Goal: Information Seeking & Learning: Learn about a topic

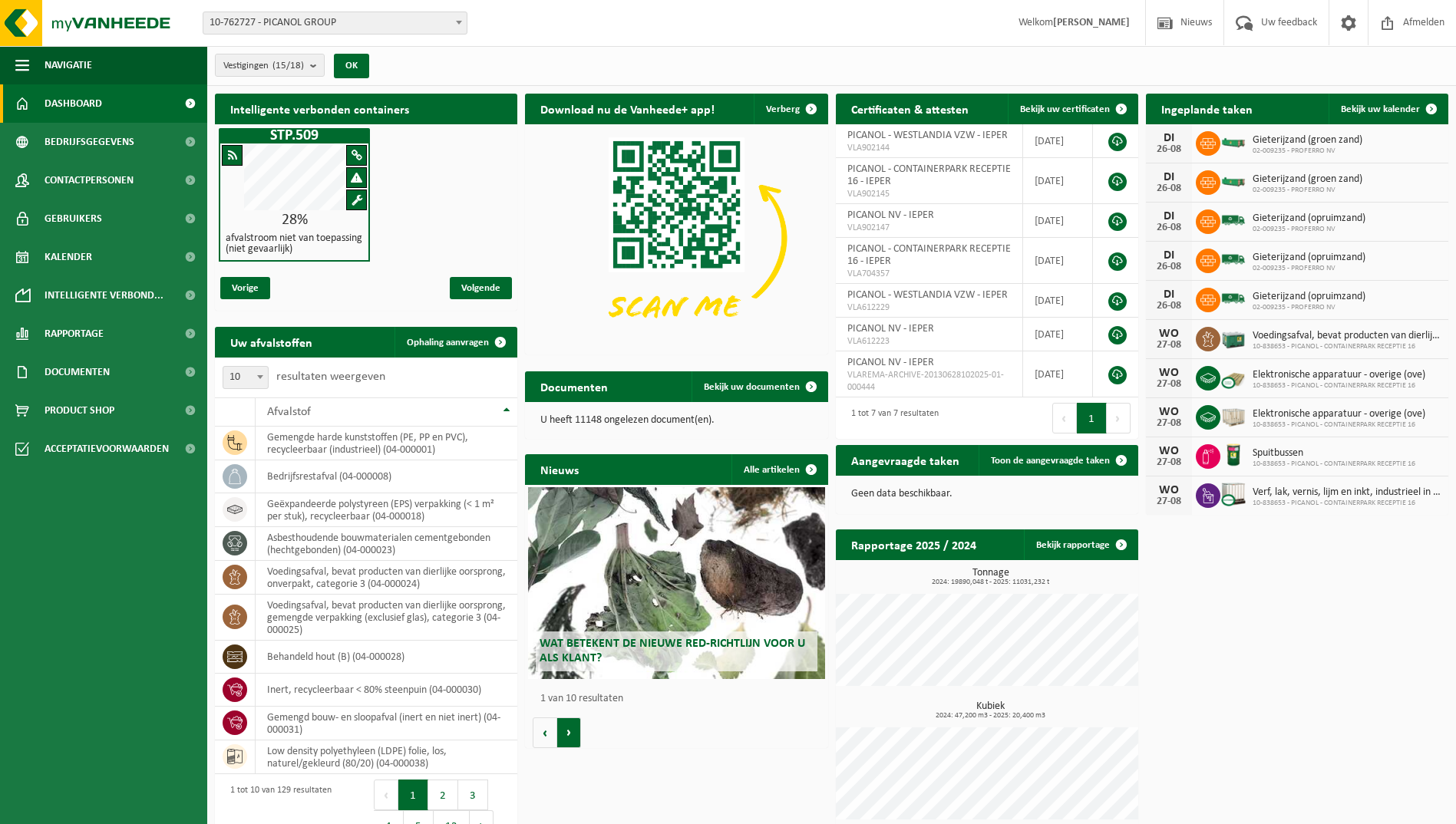
click at [569, 729] on button "Volgende" at bounding box center [569, 733] width 24 height 31
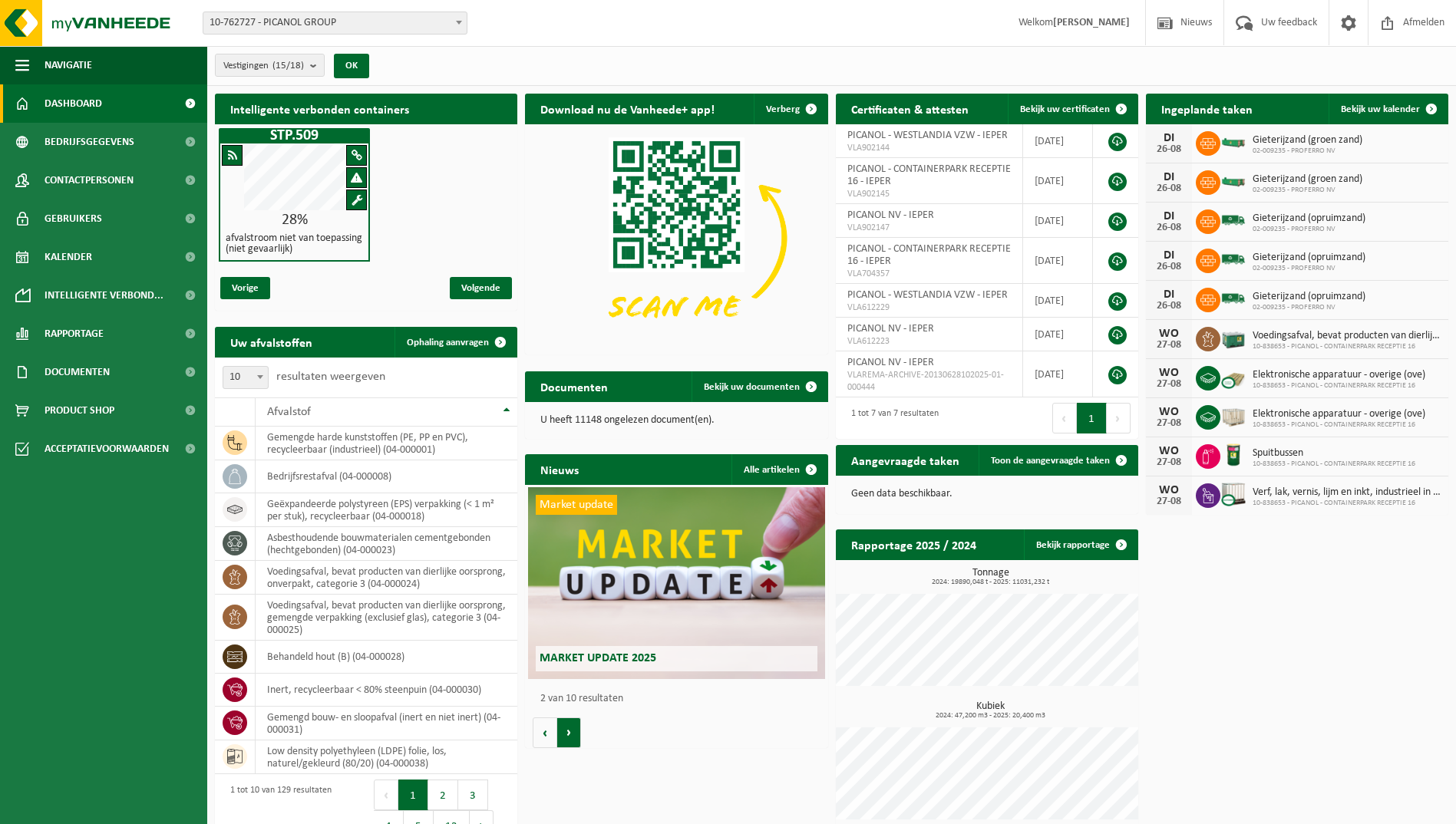
click at [569, 729] on button "Volgende" at bounding box center [569, 733] width 24 height 31
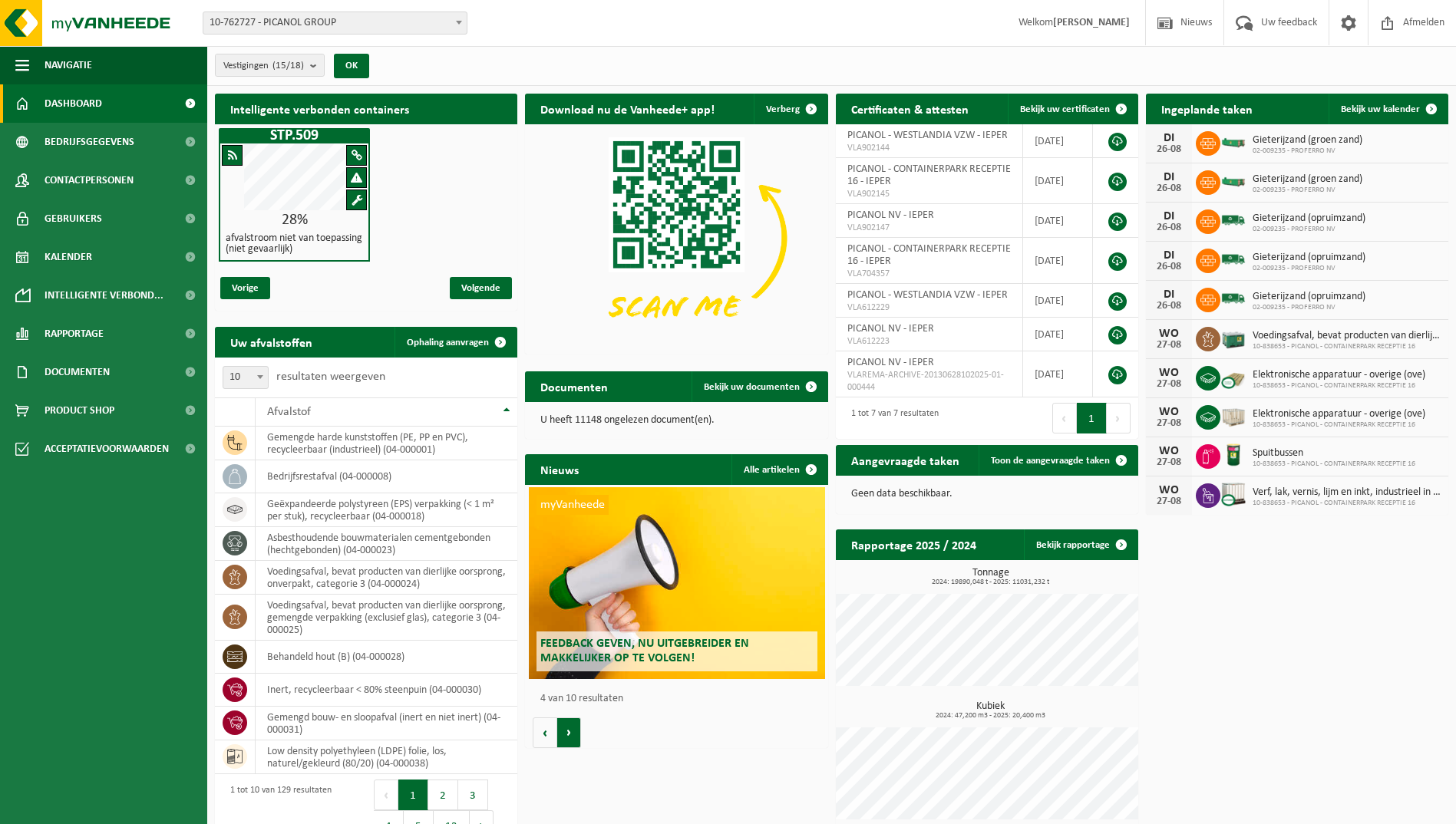
scroll to position [0, 908]
click at [570, 730] on button "Volgende" at bounding box center [569, 733] width 24 height 31
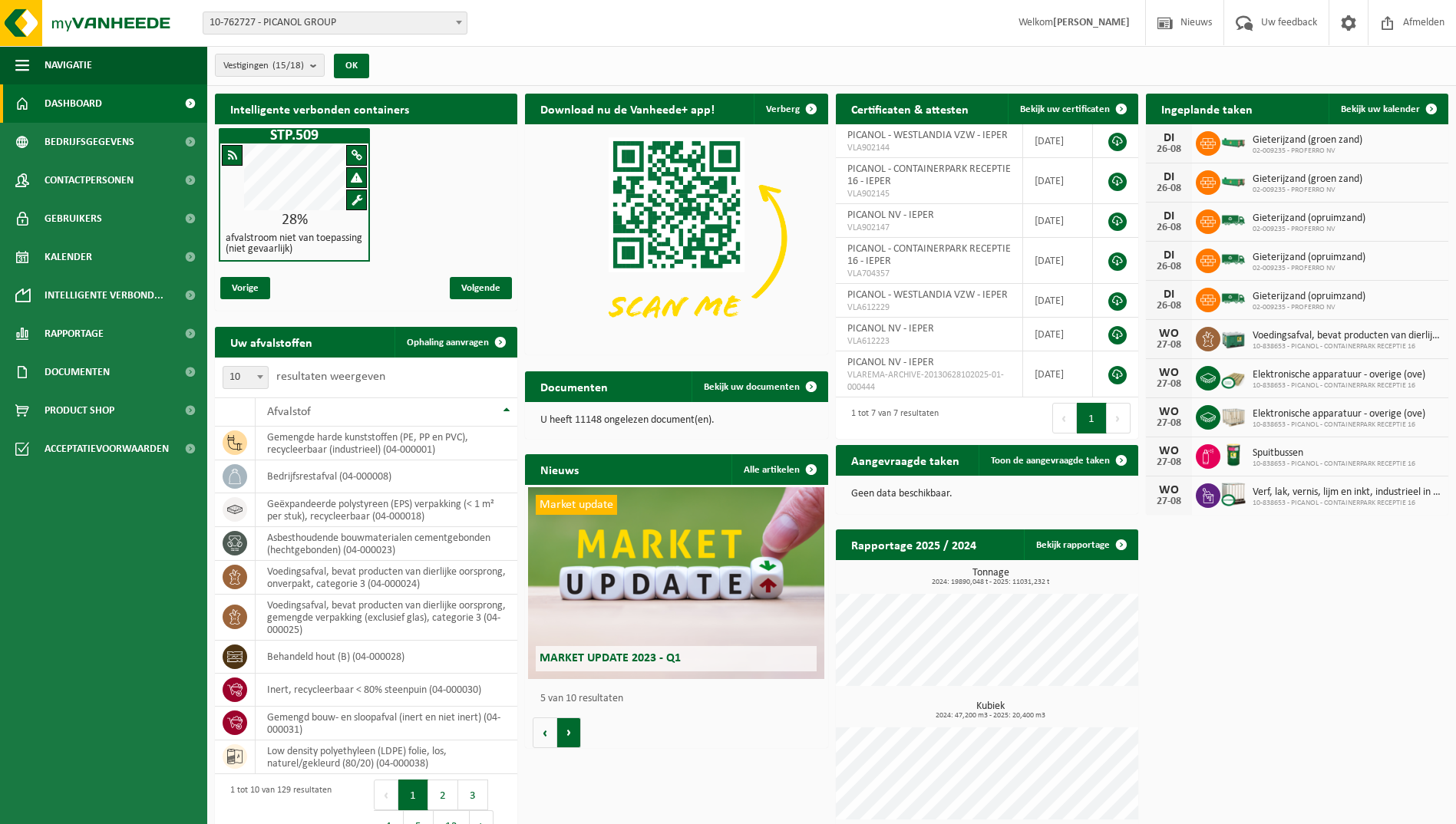
click at [570, 730] on button "Volgende" at bounding box center [569, 733] width 24 height 31
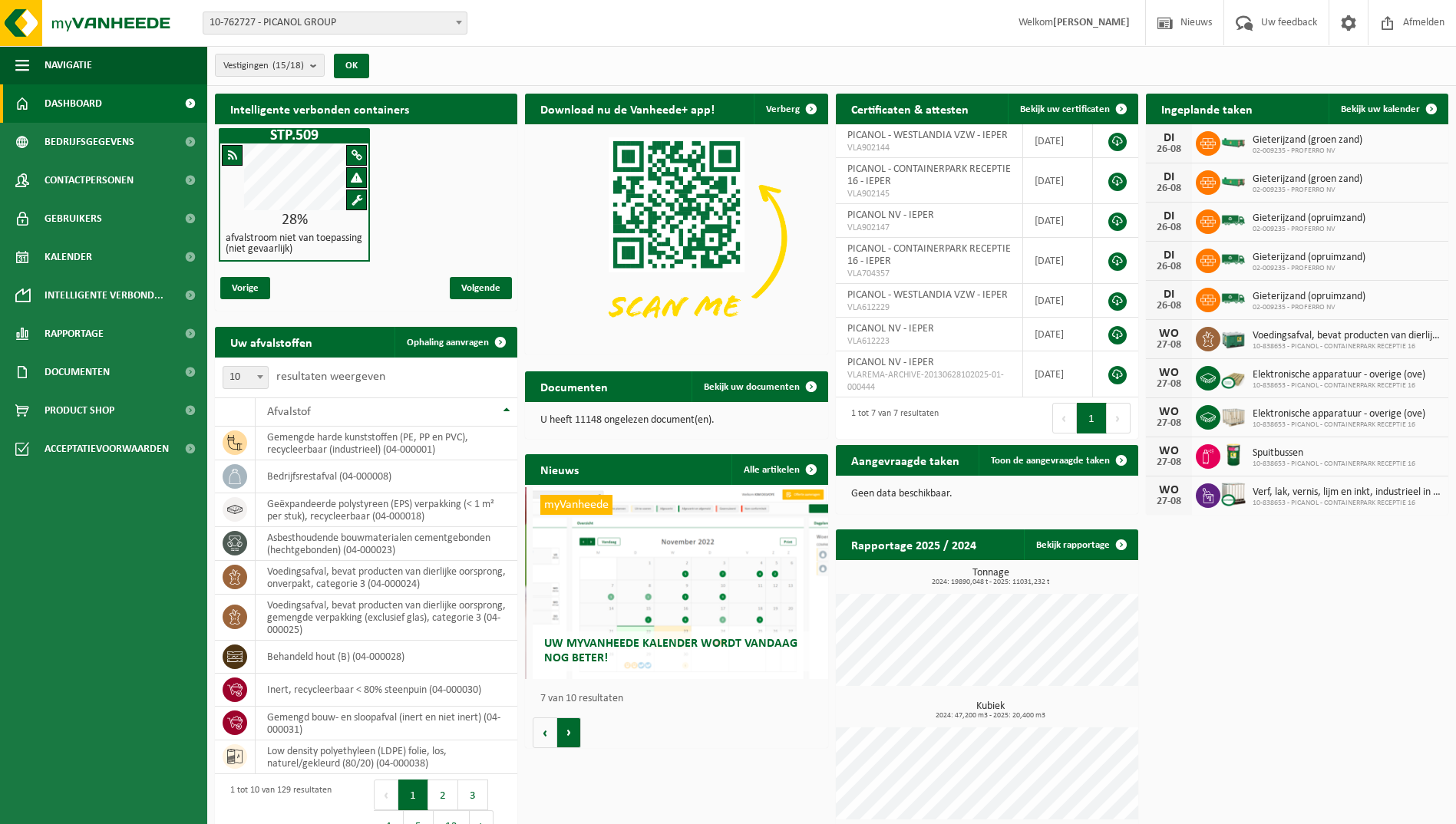
scroll to position [0, 1815]
click at [570, 730] on button "Volgende" at bounding box center [569, 733] width 24 height 31
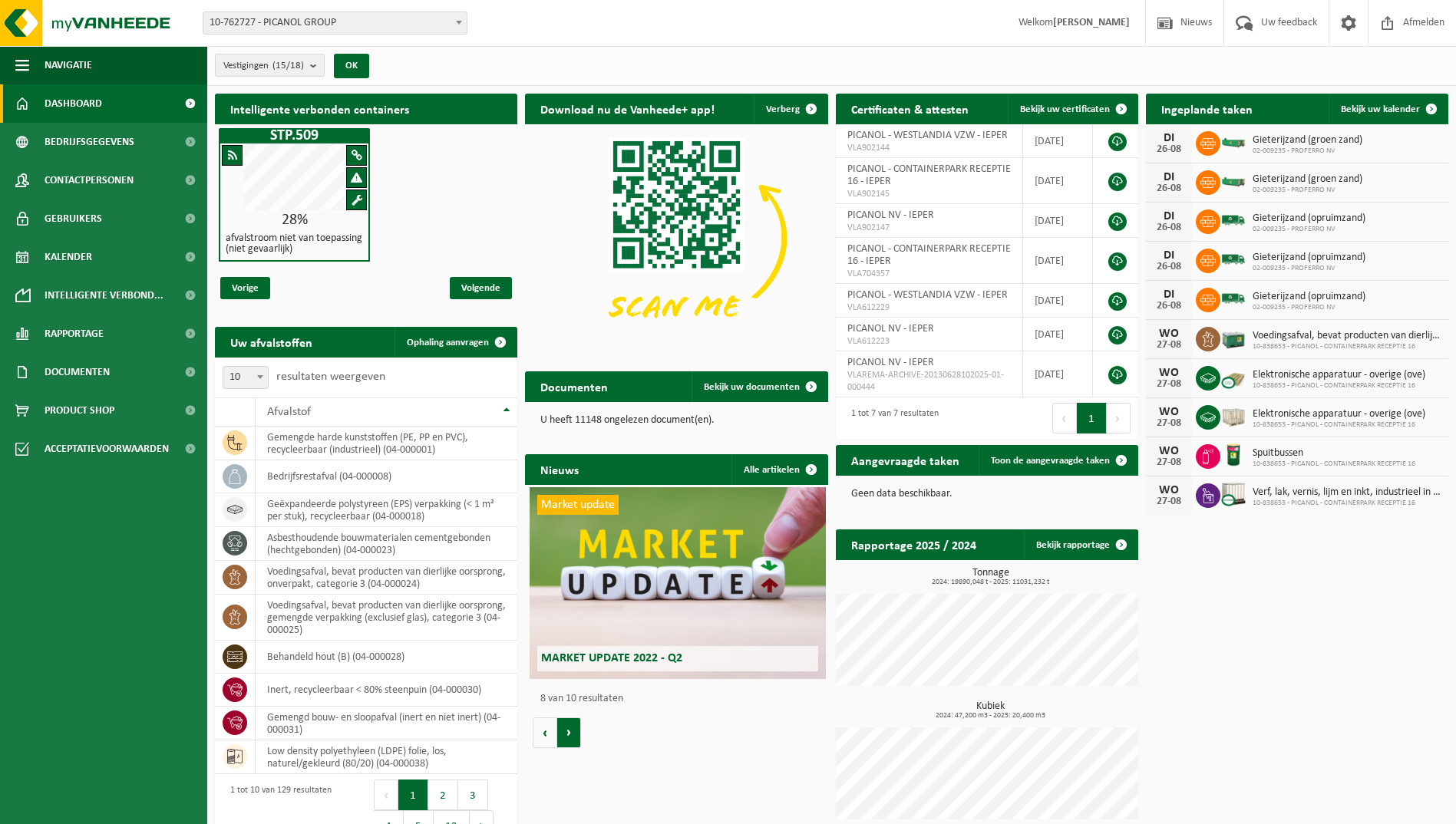
scroll to position [0, 2119]
click at [571, 737] on button "Volgende" at bounding box center [569, 733] width 24 height 31
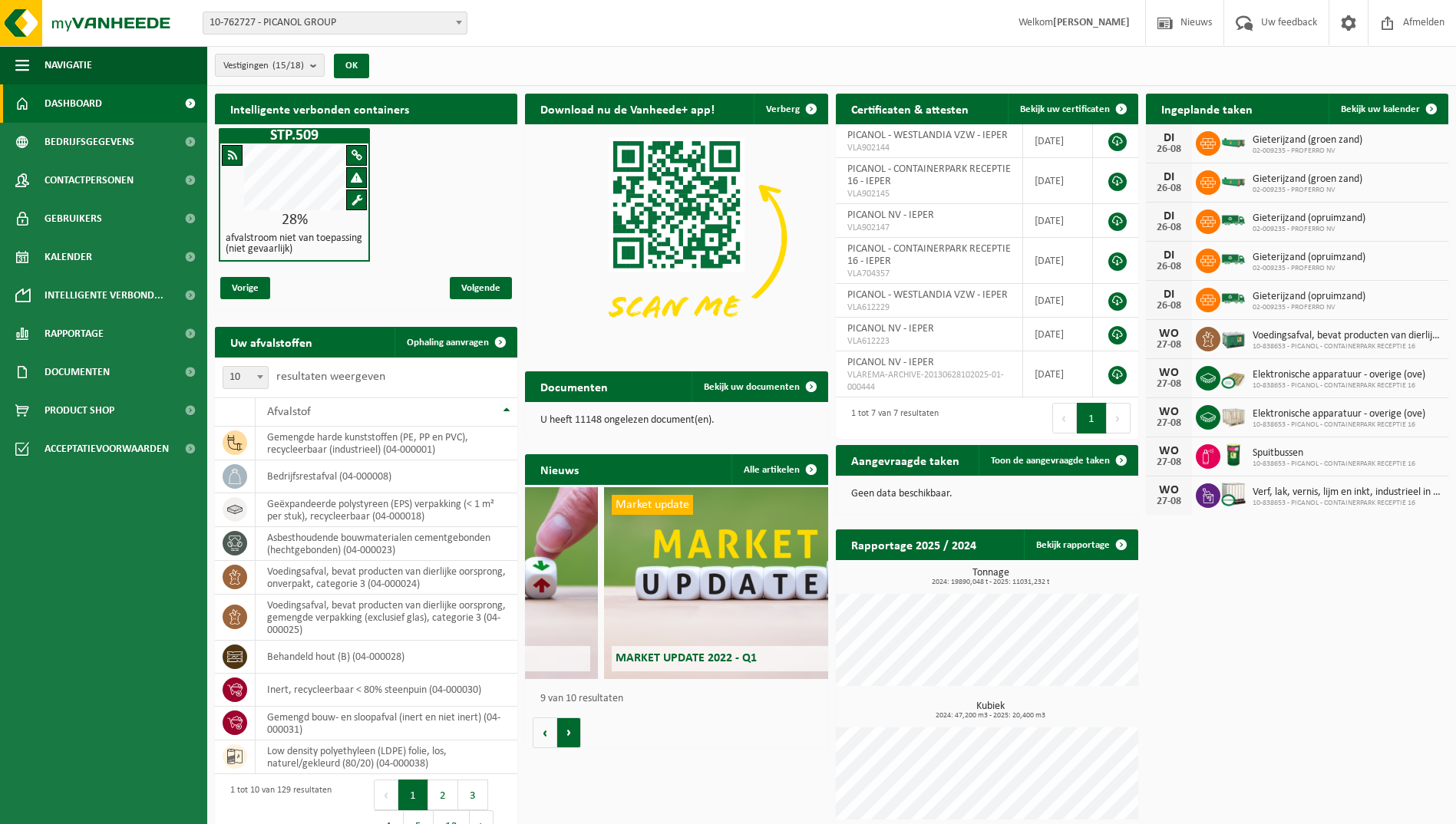
click at [571, 737] on button "Volgende" at bounding box center [569, 733] width 24 height 31
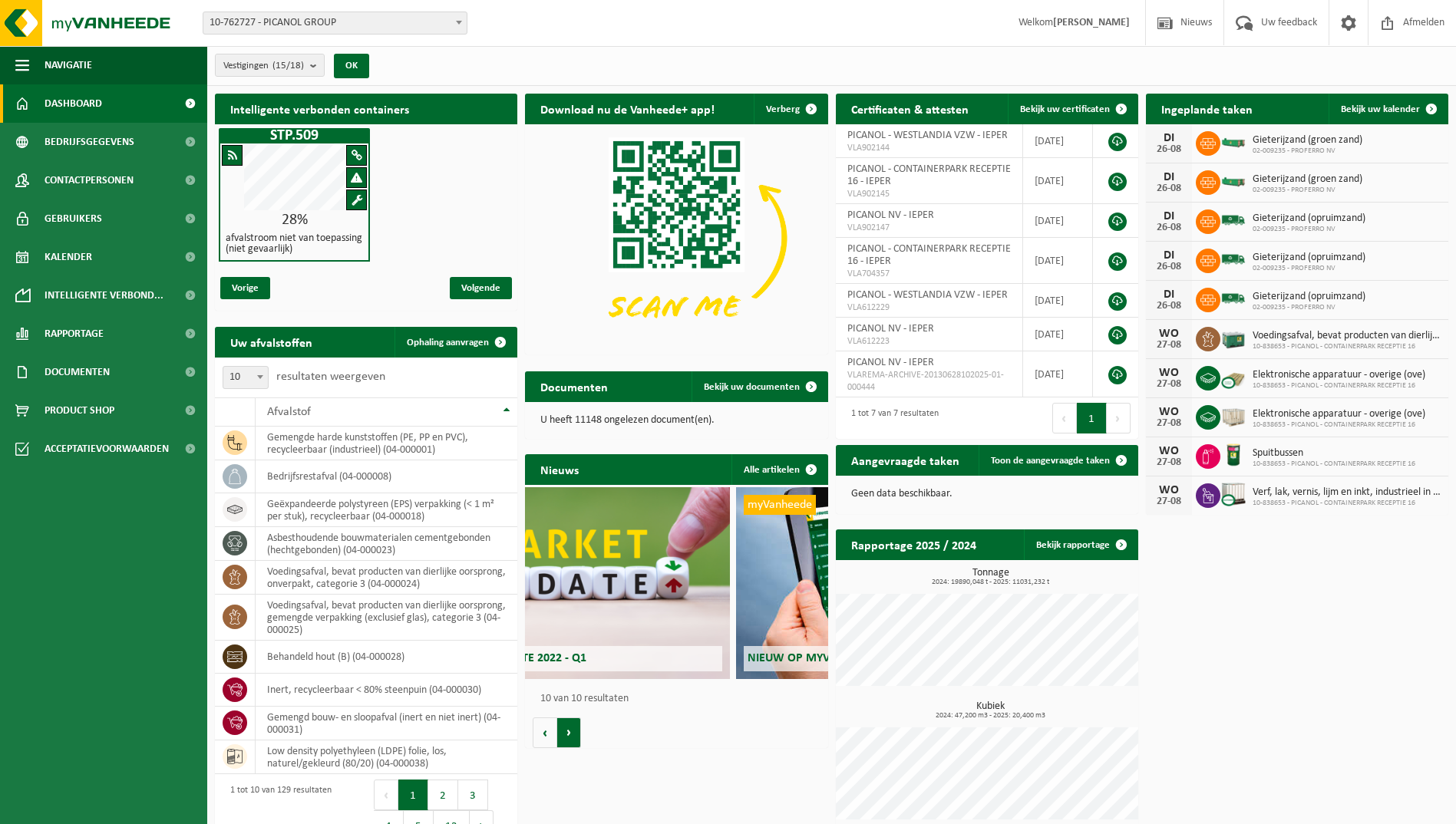
click at [571, 737] on button "Volgende" at bounding box center [569, 733] width 24 height 31
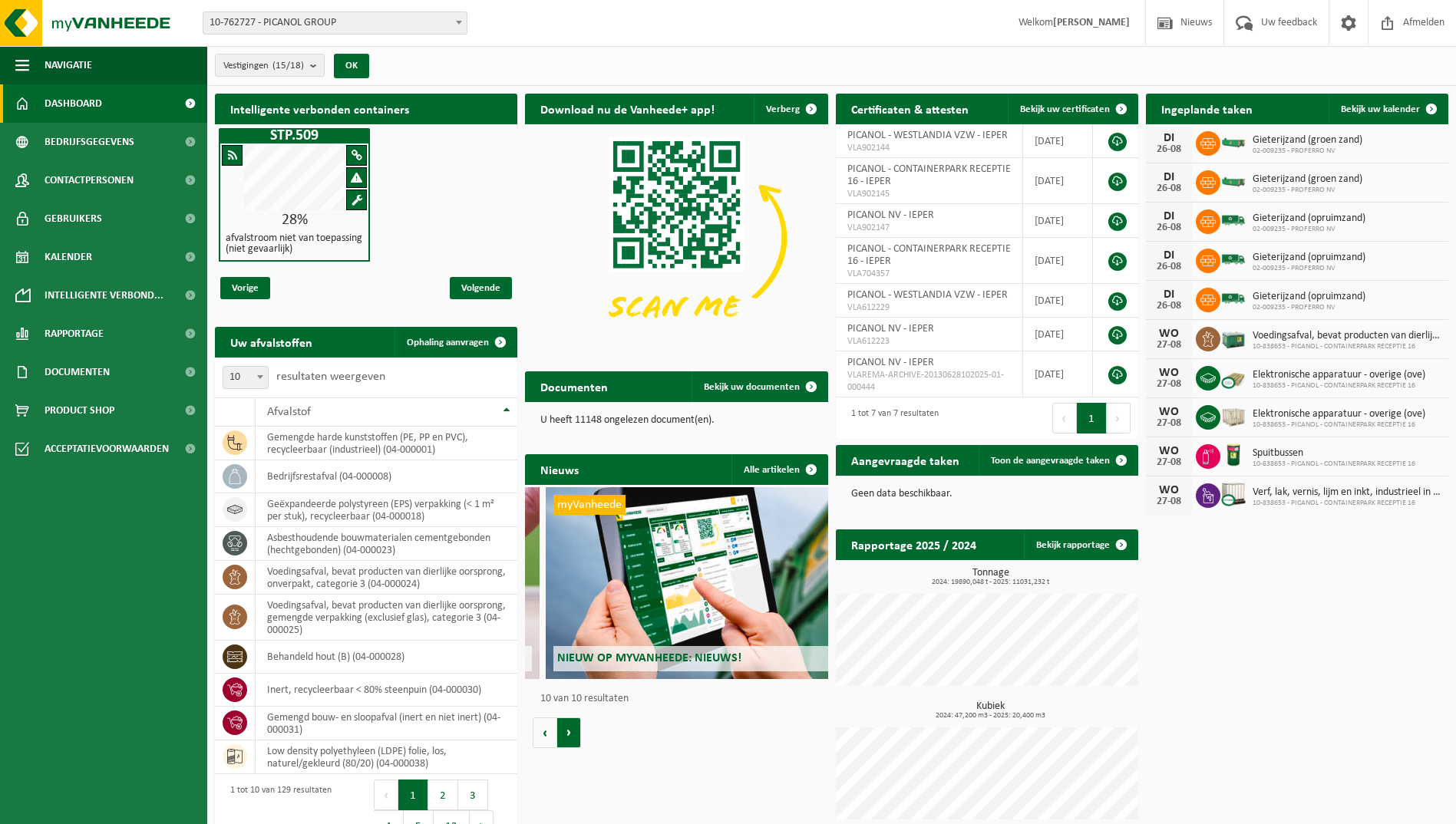
scroll to position [0, 2724]
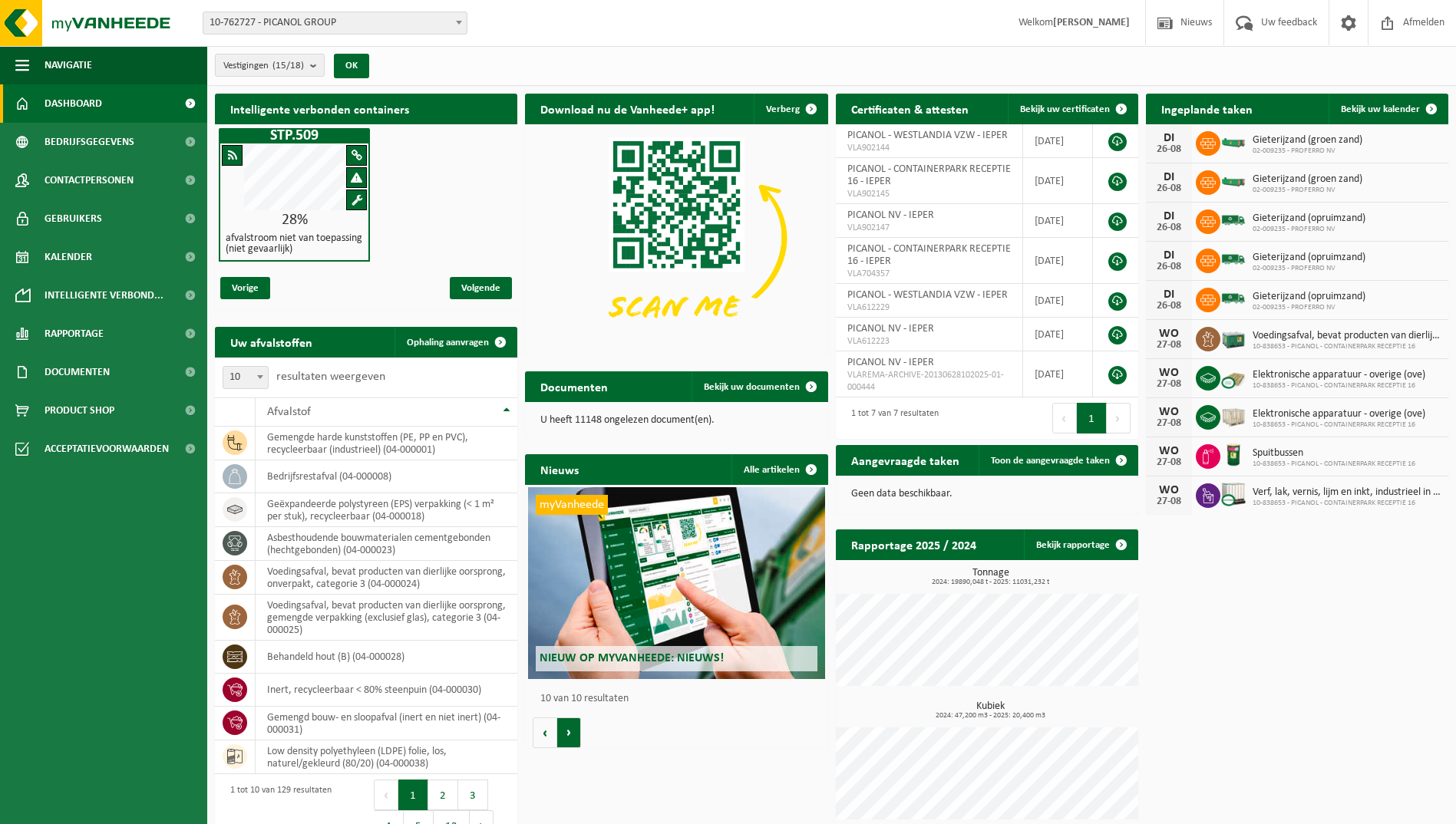
click at [571, 737] on button "Volgende" at bounding box center [569, 733] width 24 height 31
click at [813, 470] on span at bounding box center [812, 469] width 31 height 31
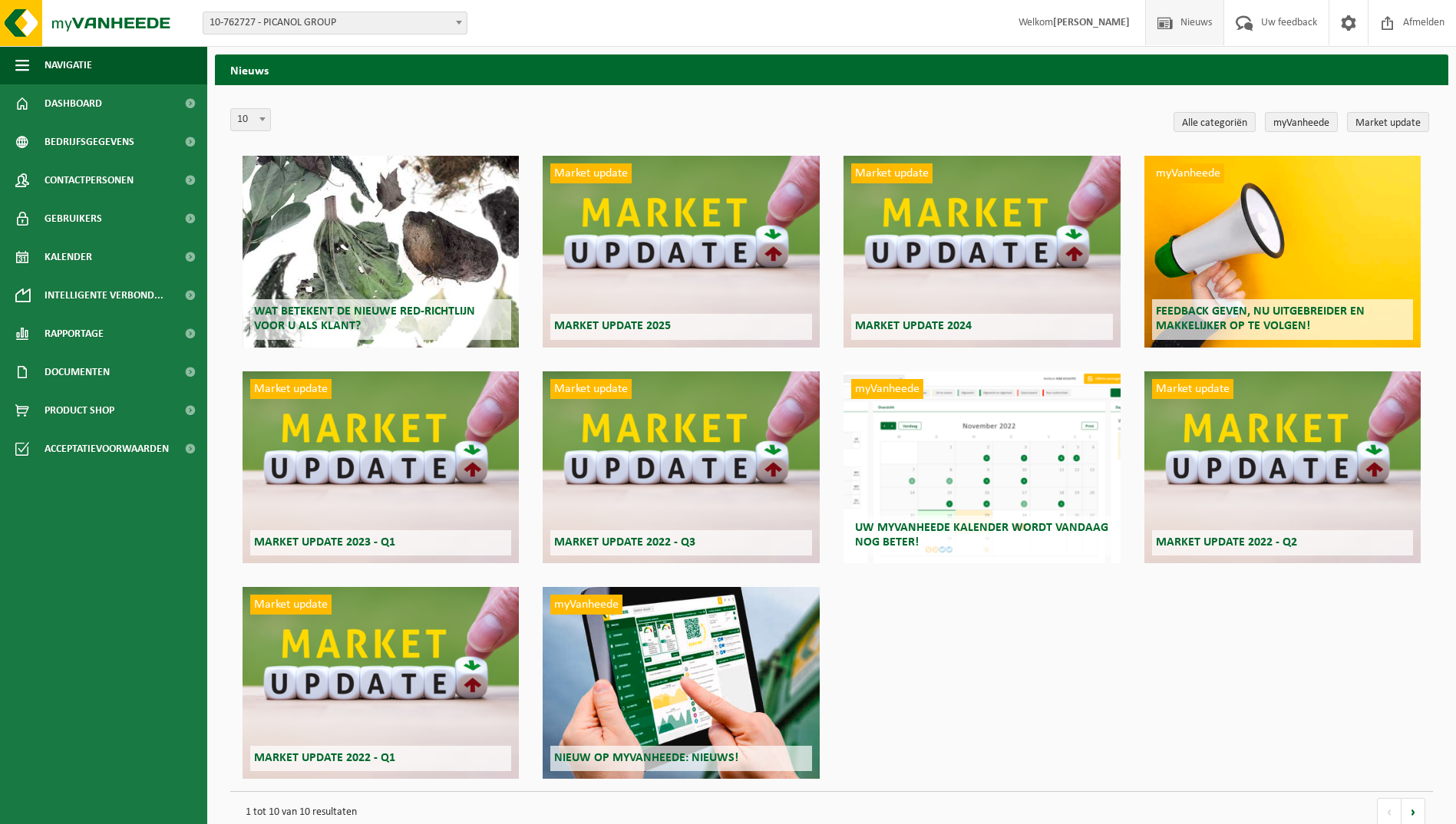
click at [353, 312] on span "Wat betekent de nieuwe RED-richtlijn voor u als klant?" at bounding box center [364, 319] width 221 height 27
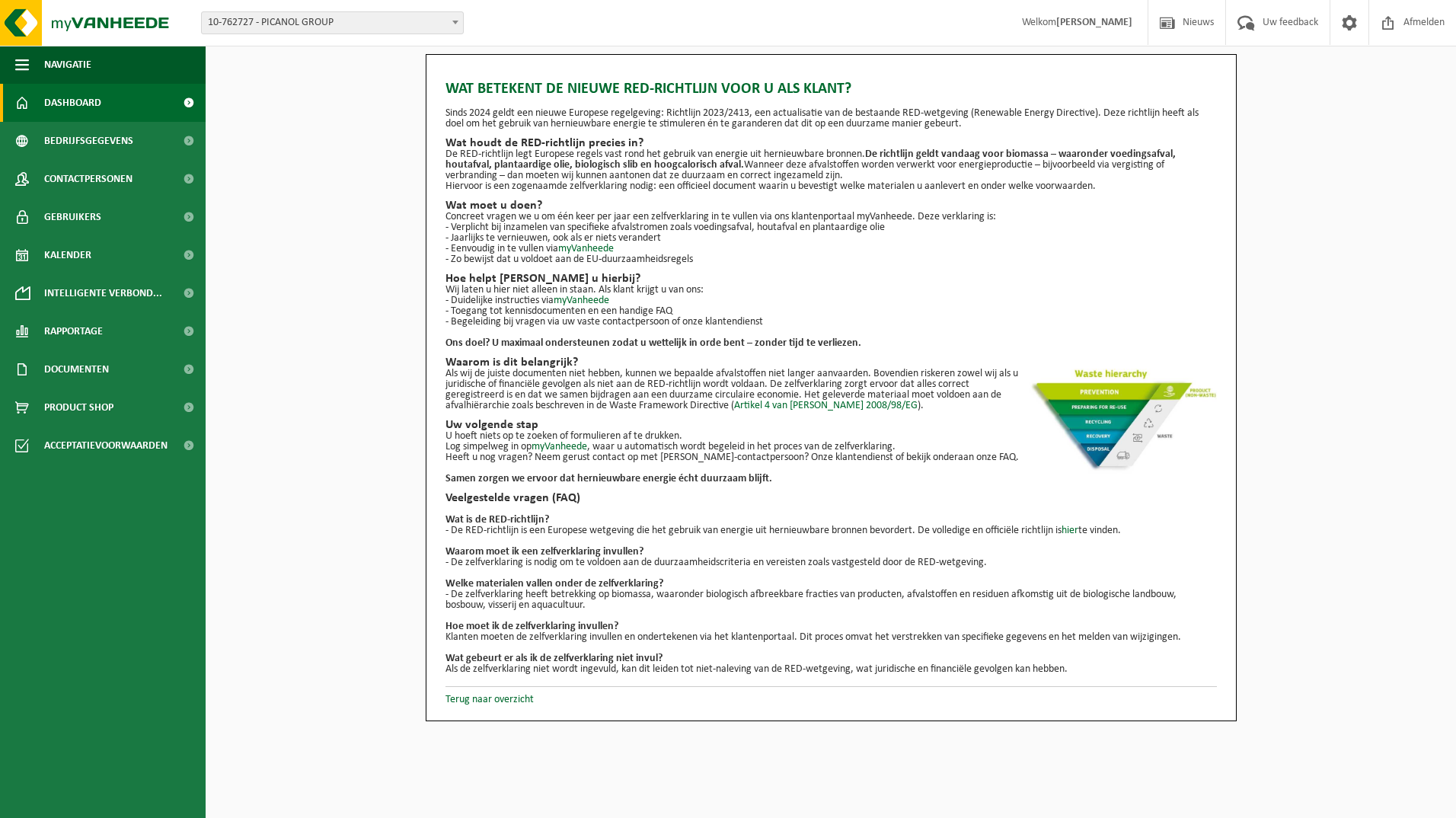
click at [72, 105] on span "Dashboard" at bounding box center [73, 103] width 58 height 38
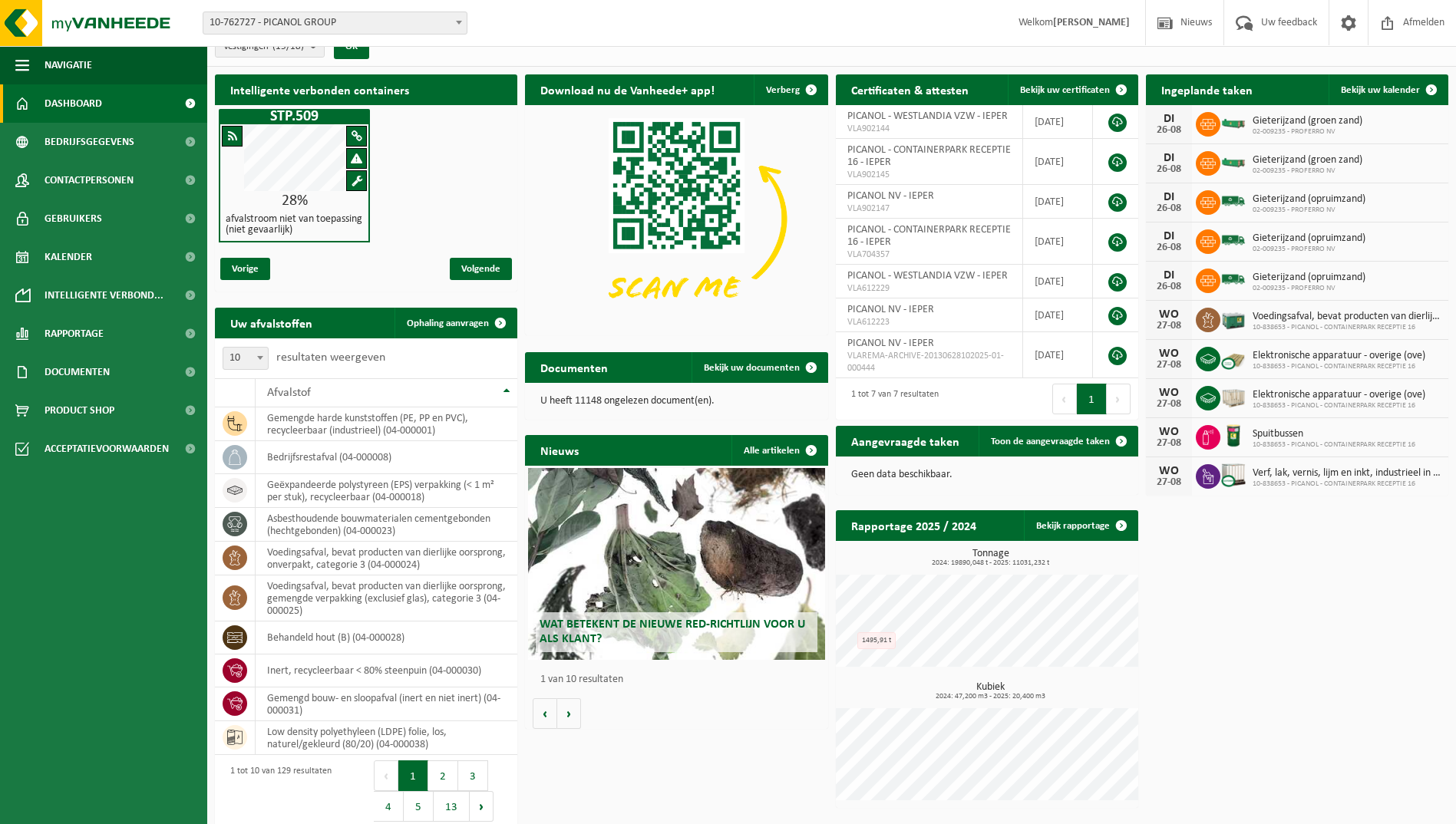
scroll to position [29, 0]
